Goal: Task Accomplishment & Management: Complete application form

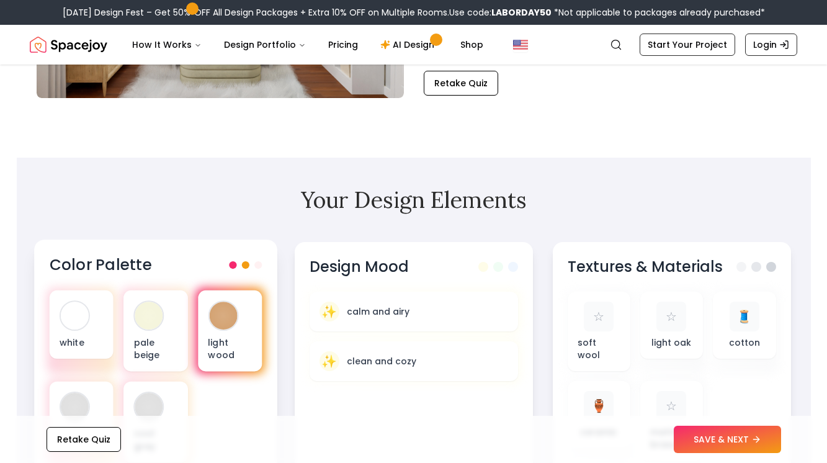
scroll to position [287, 0]
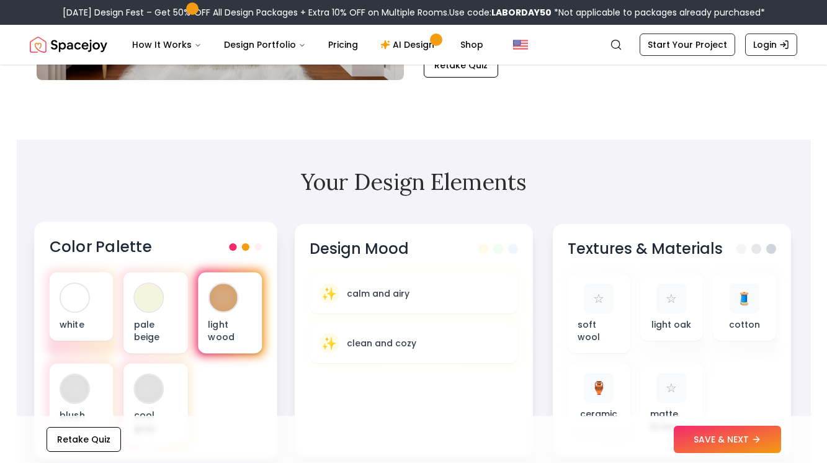
click at [219, 299] on div at bounding box center [223, 298] width 28 height 28
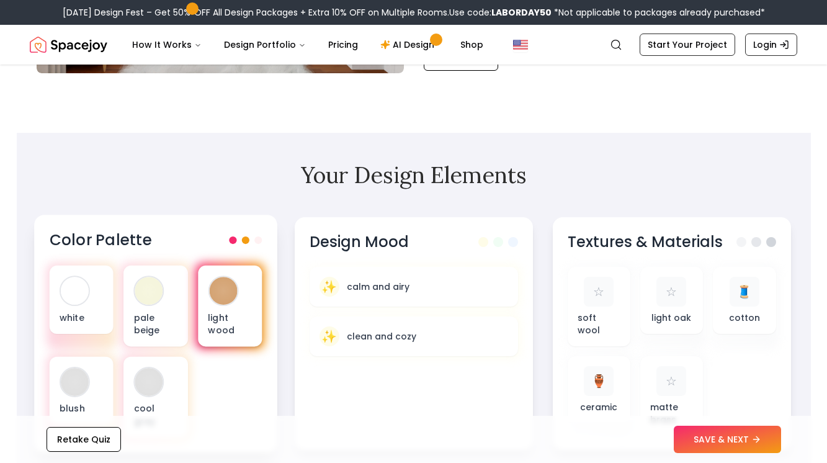
scroll to position [295, 0]
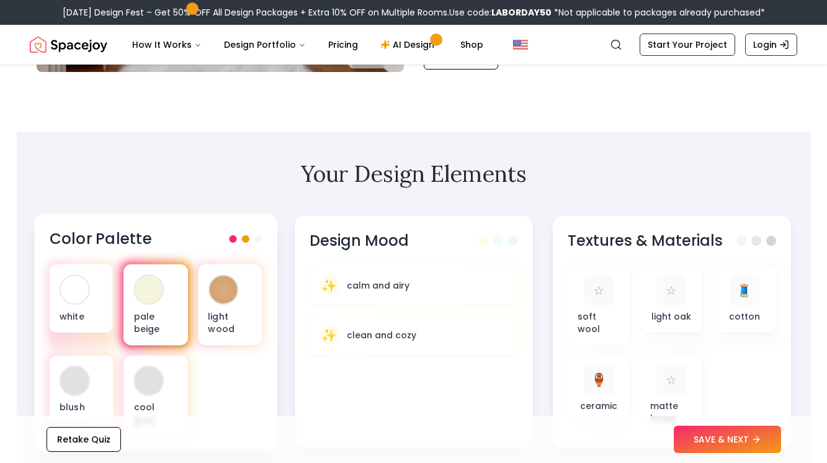
click at [166, 302] on div "pale beige" at bounding box center [156, 304] width 64 height 81
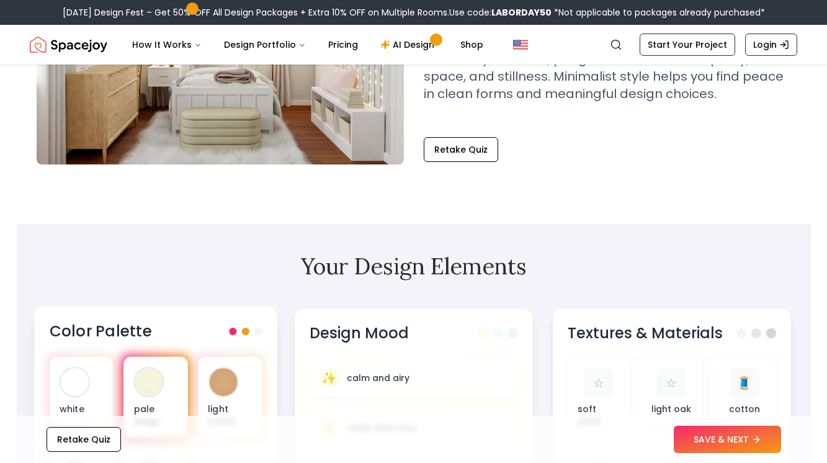
scroll to position [207, 0]
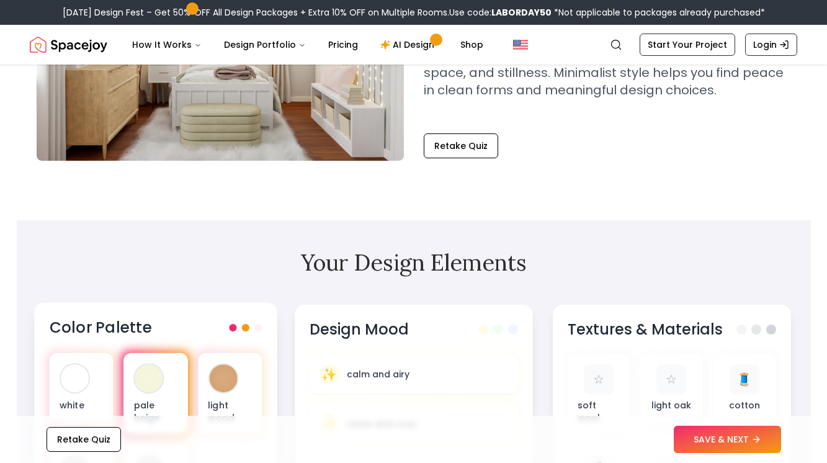
click at [156, 375] on div at bounding box center [149, 378] width 28 height 28
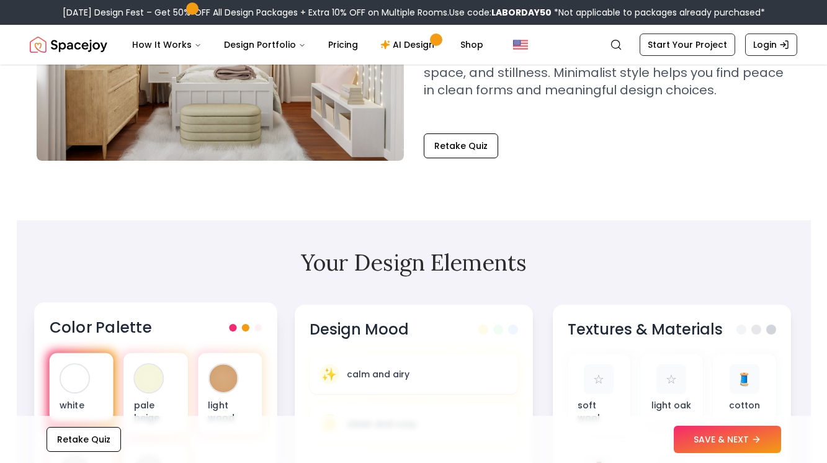
click at [84, 376] on div at bounding box center [75, 378] width 28 height 28
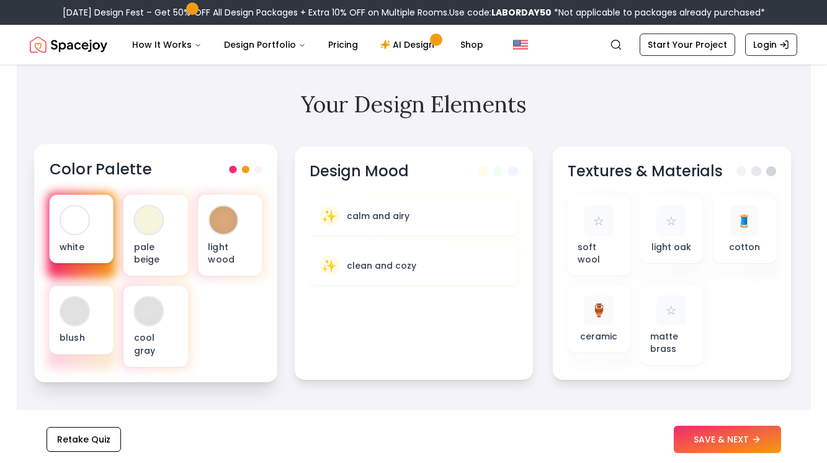
scroll to position [366, 0]
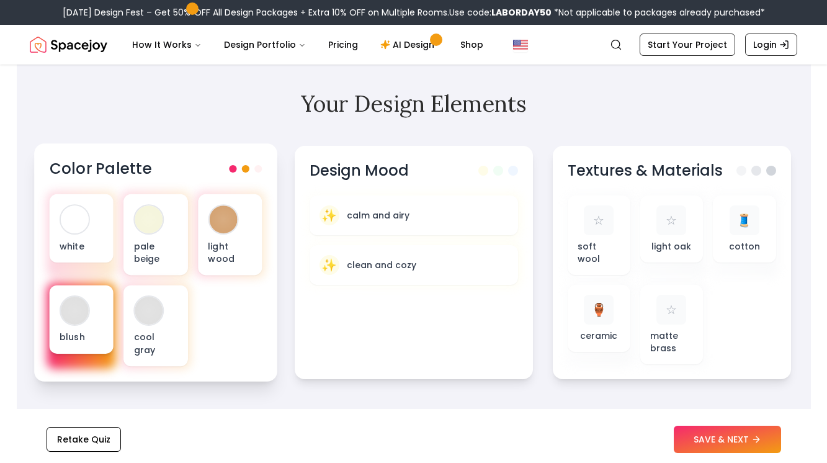
click at [89, 331] on p "blush" at bounding box center [81, 337] width 44 height 12
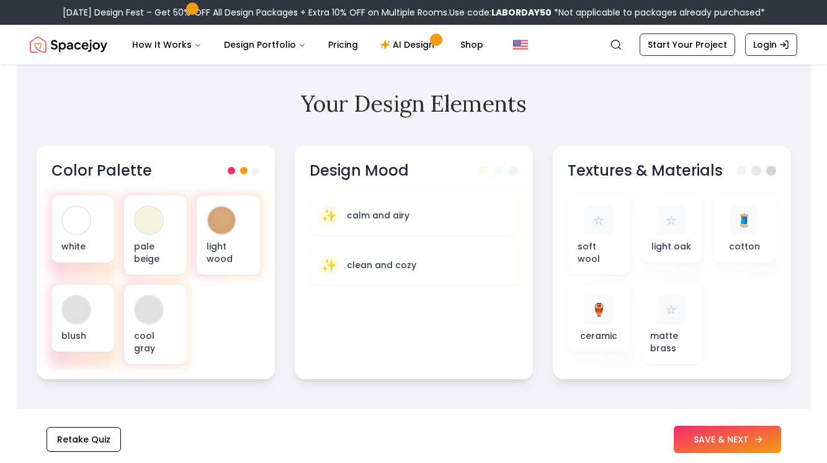
click at [725, 440] on button "SAVE & NEXT" at bounding box center [727, 439] width 107 height 27
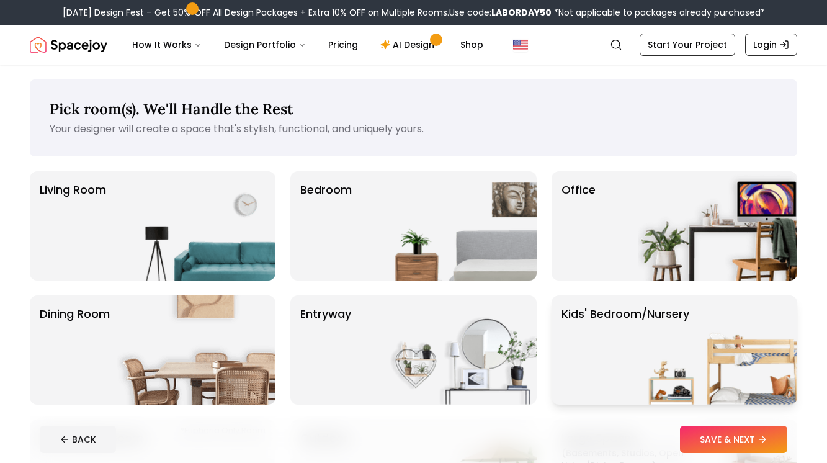
click at [670, 358] on img at bounding box center [718, 349] width 159 height 109
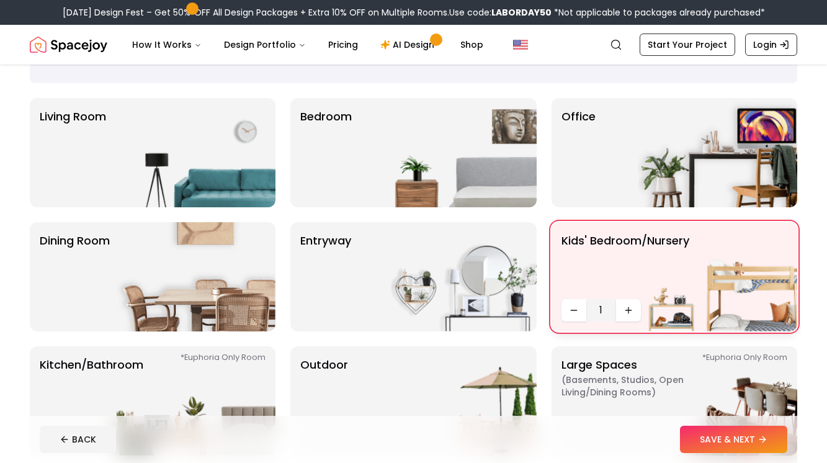
scroll to position [70, 0]
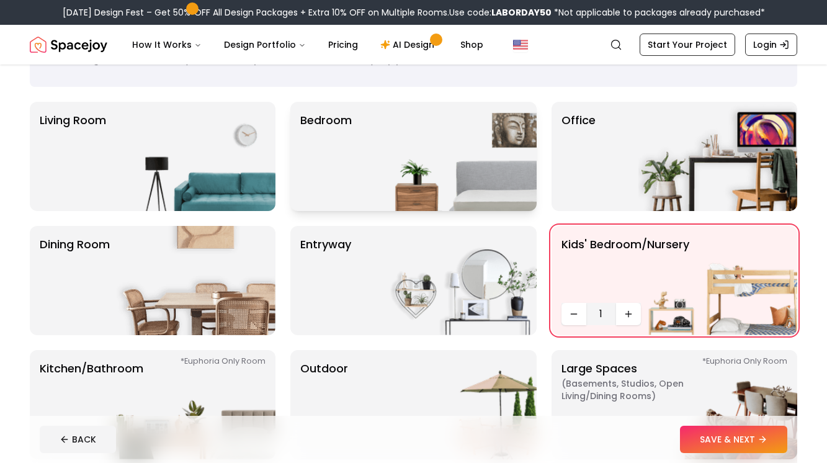
click at [505, 197] on img at bounding box center [457, 156] width 159 height 109
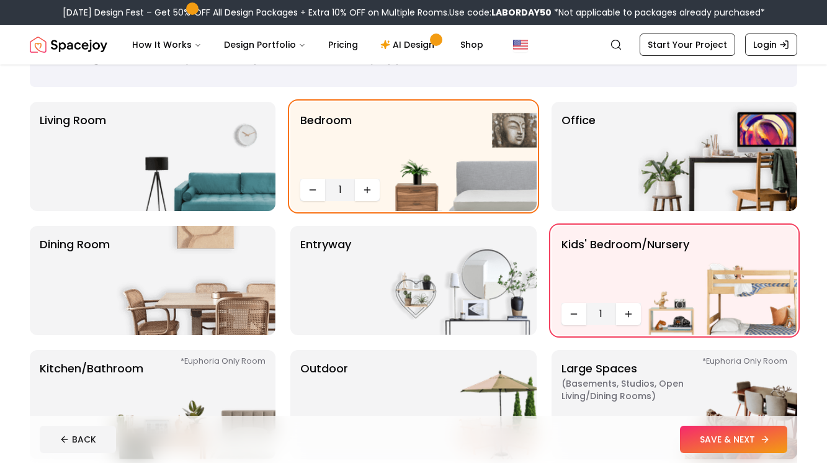
click at [762, 439] on icon at bounding box center [765, 439] width 6 height 0
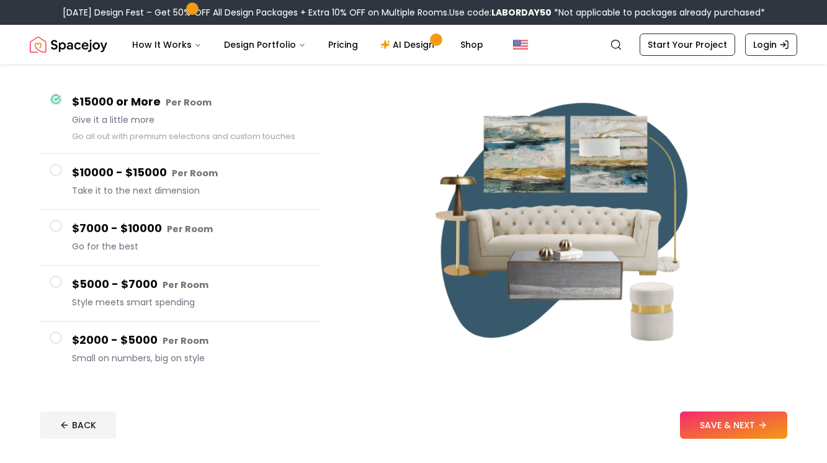
scroll to position [93, 0]
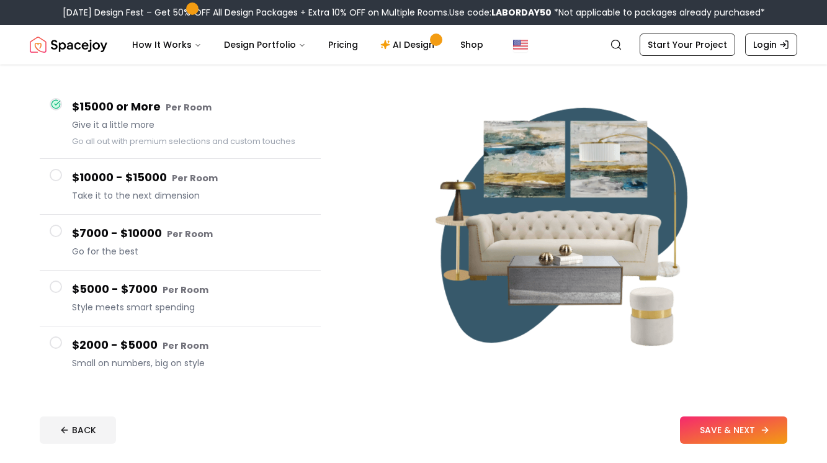
click at [732, 432] on button "SAVE & NEXT" at bounding box center [733, 429] width 107 height 27
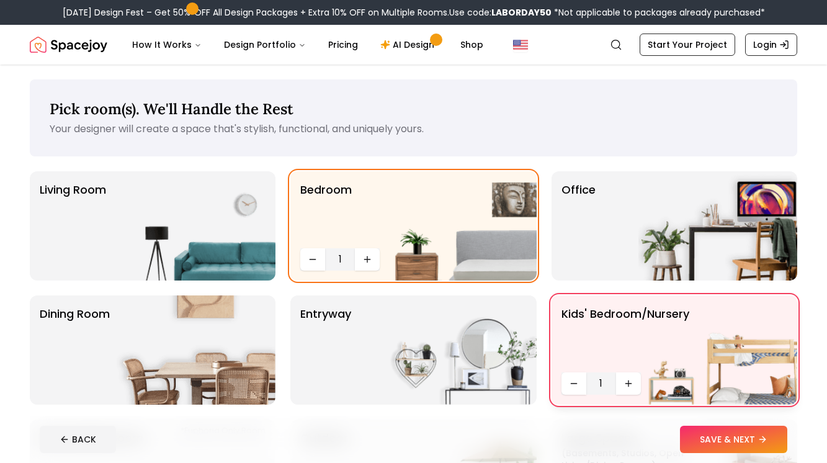
scroll to position [1, 0]
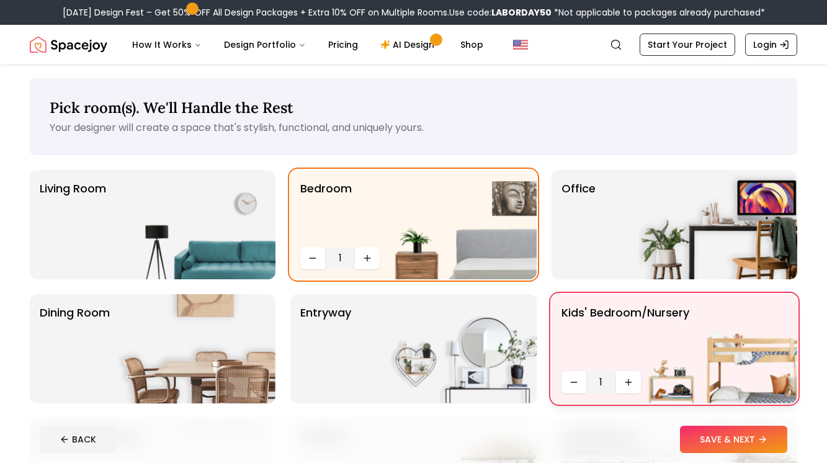
click at [606, 260] on div "Office" at bounding box center [675, 224] width 246 height 109
